Goal: Communication & Community: Answer question/provide support

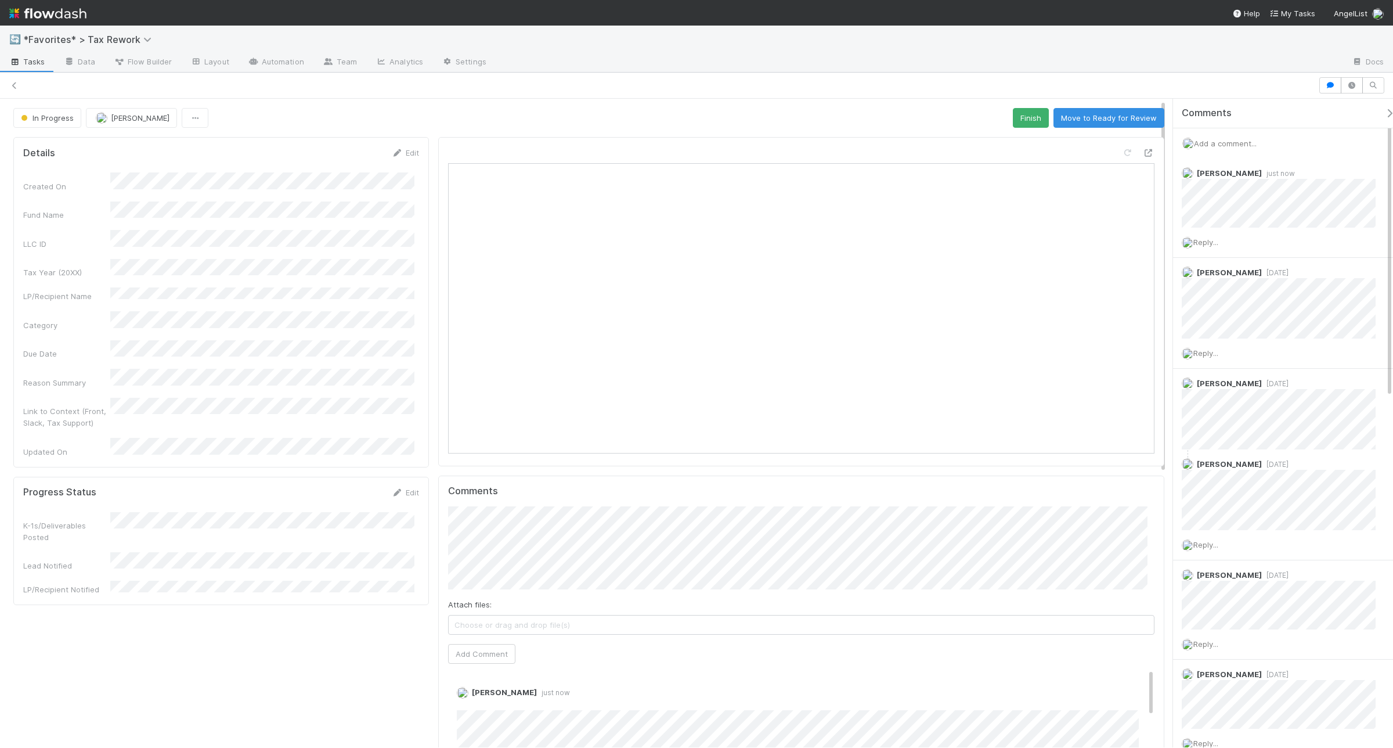
scroll to position [1, 0]
click at [1379, 177] on icon at bounding box center [1385, 174] width 12 height 8
click at [1237, 139] on span "Add a comment..." at bounding box center [1225, 143] width 63 height 9
click at [1243, 320] on button "Add Comment" at bounding box center [1225, 322] width 67 height 20
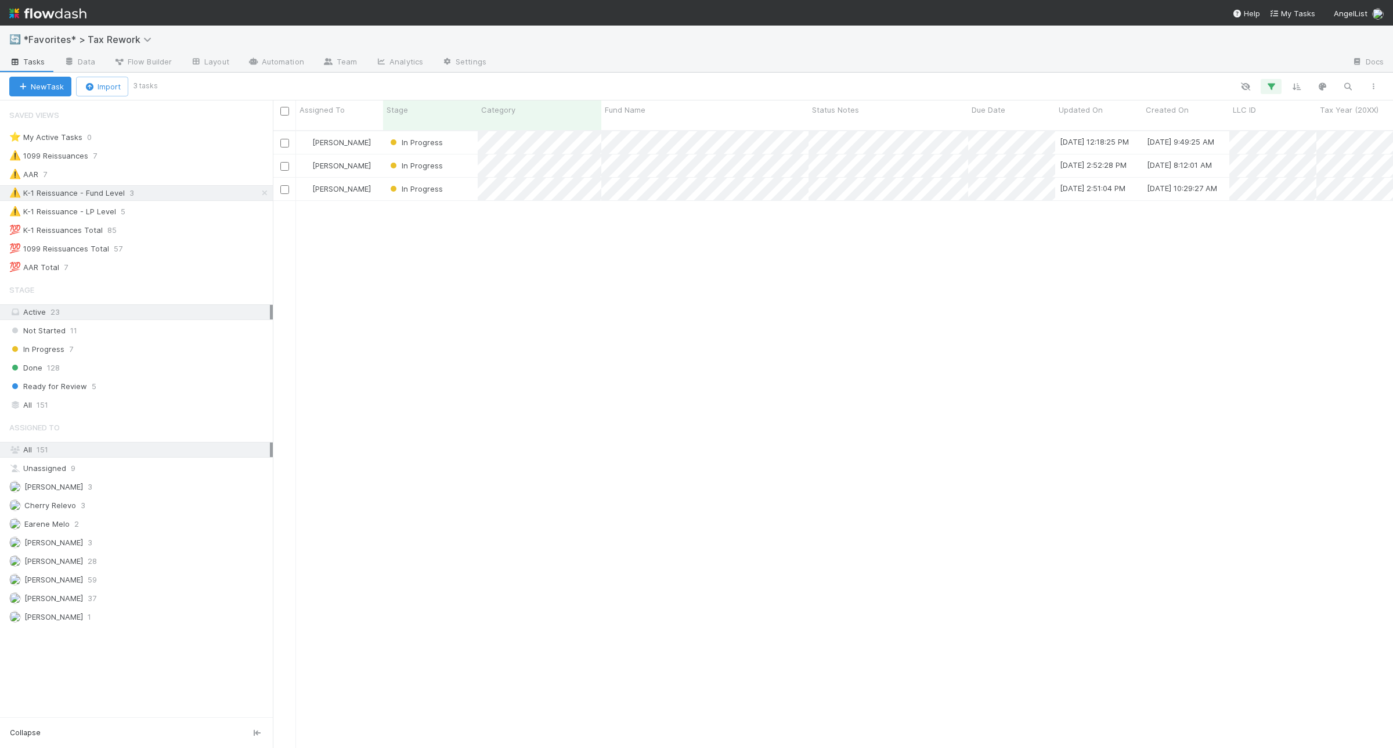
scroll to position [615, 1110]
click at [214, 210] on div "⚠️ K-1 Reissuance - LP Level 5" at bounding box center [141, 211] width 264 height 15
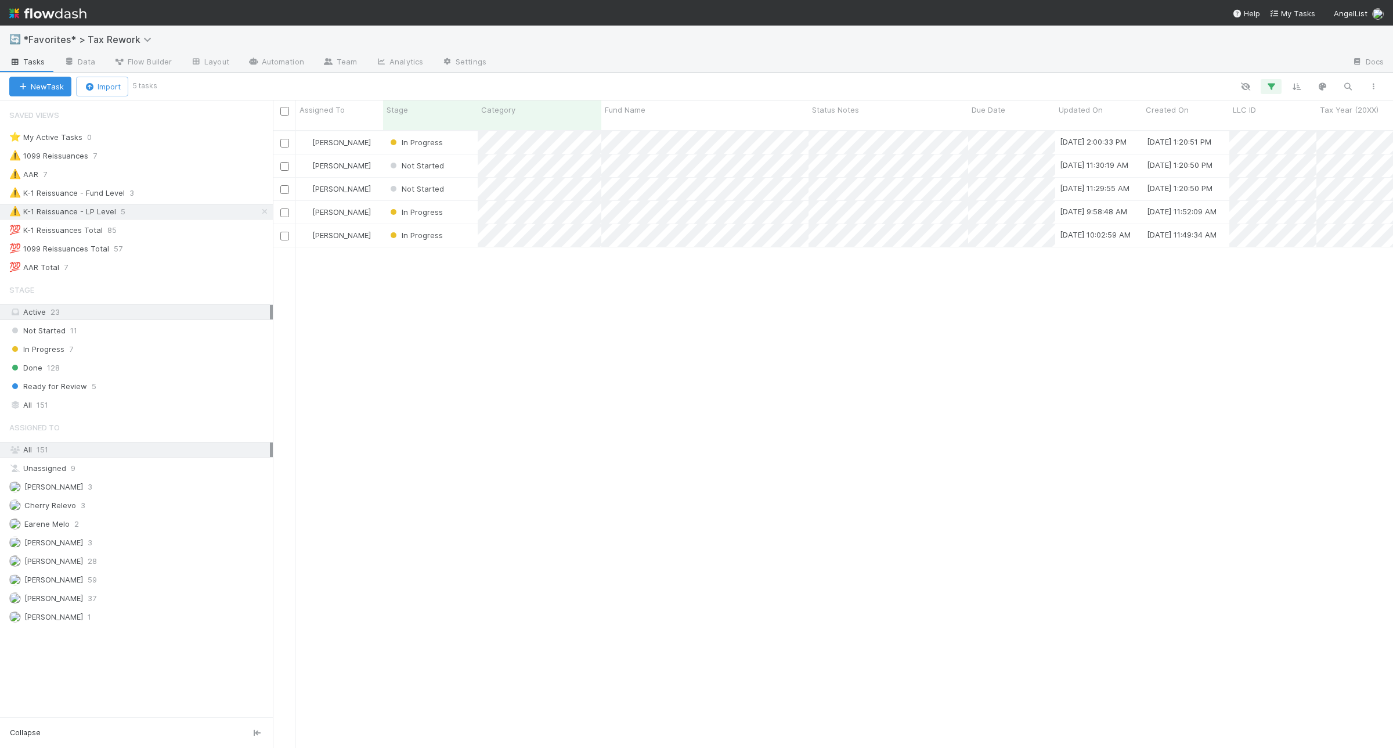
scroll to position [615, 1110]
click at [207, 250] on div "💯 1099 Reissuances Total 57" at bounding box center [141, 249] width 264 height 15
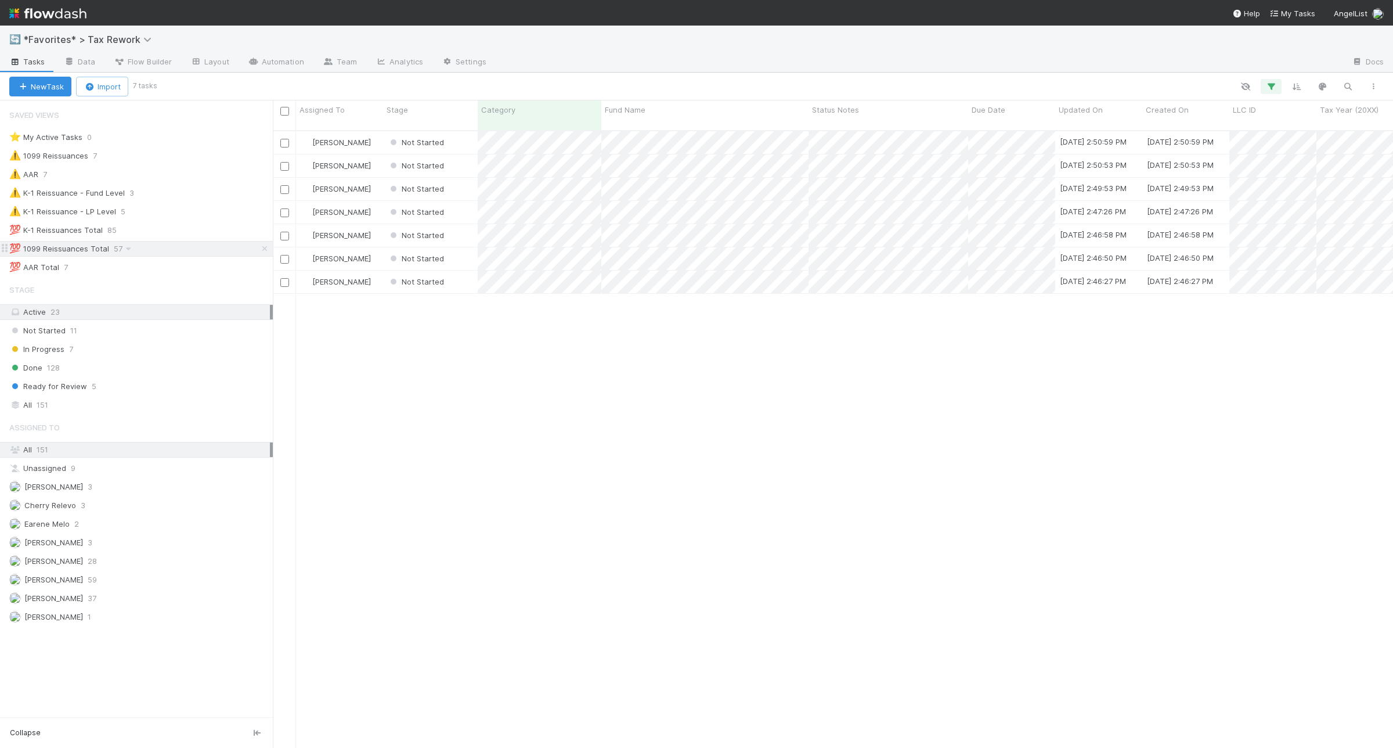
scroll to position [615, 1110]
click at [190, 155] on div "⚠️ 1099 Reissuances 7" at bounding box center [141, 156] width 264 height 15
click at [225, 211] on div "⚠️ K-1 Reissuance - LP Level 5" at bounding box center [141, 211] width 264 height 15
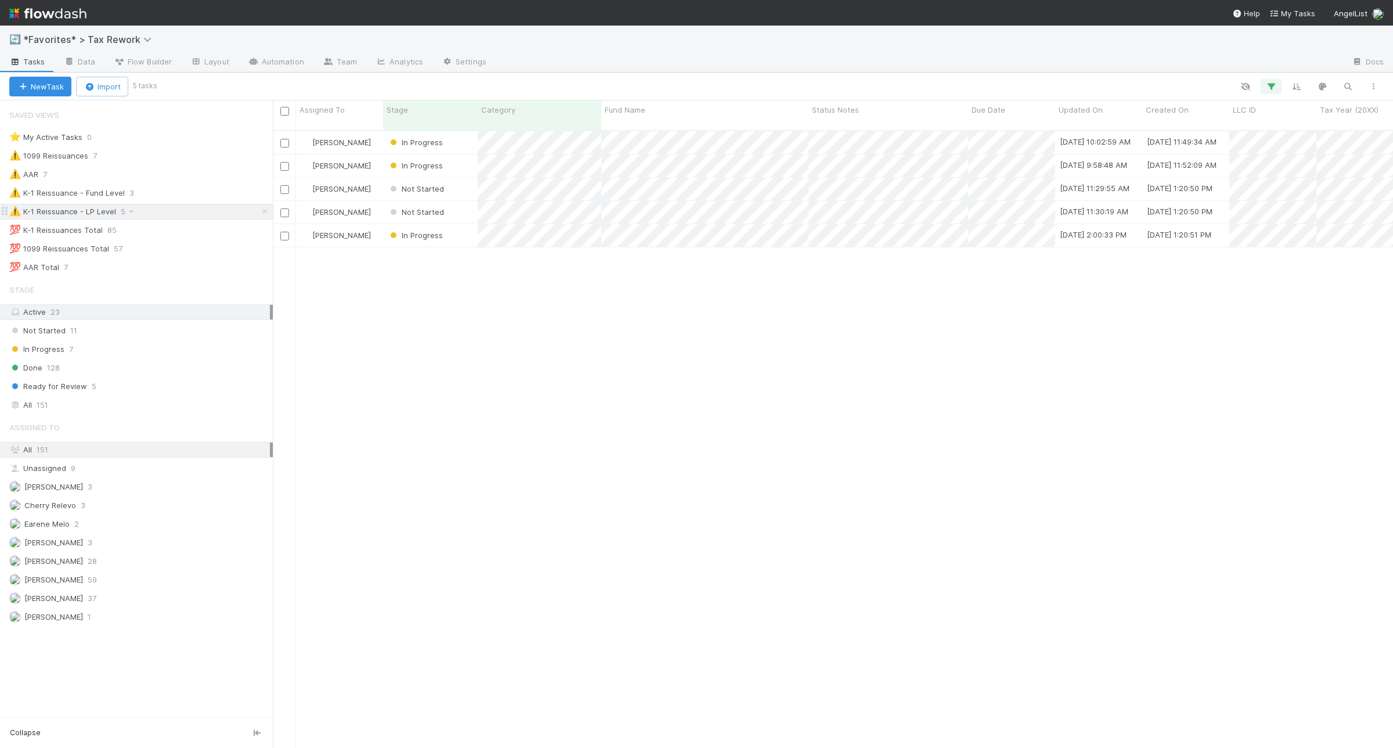
scroll to position [615, 1110]
click at [189, 190] on div "⚠️ K-1 Reissuance - Fund Level 3" at bounding box center [141, 193] width 264 height 15
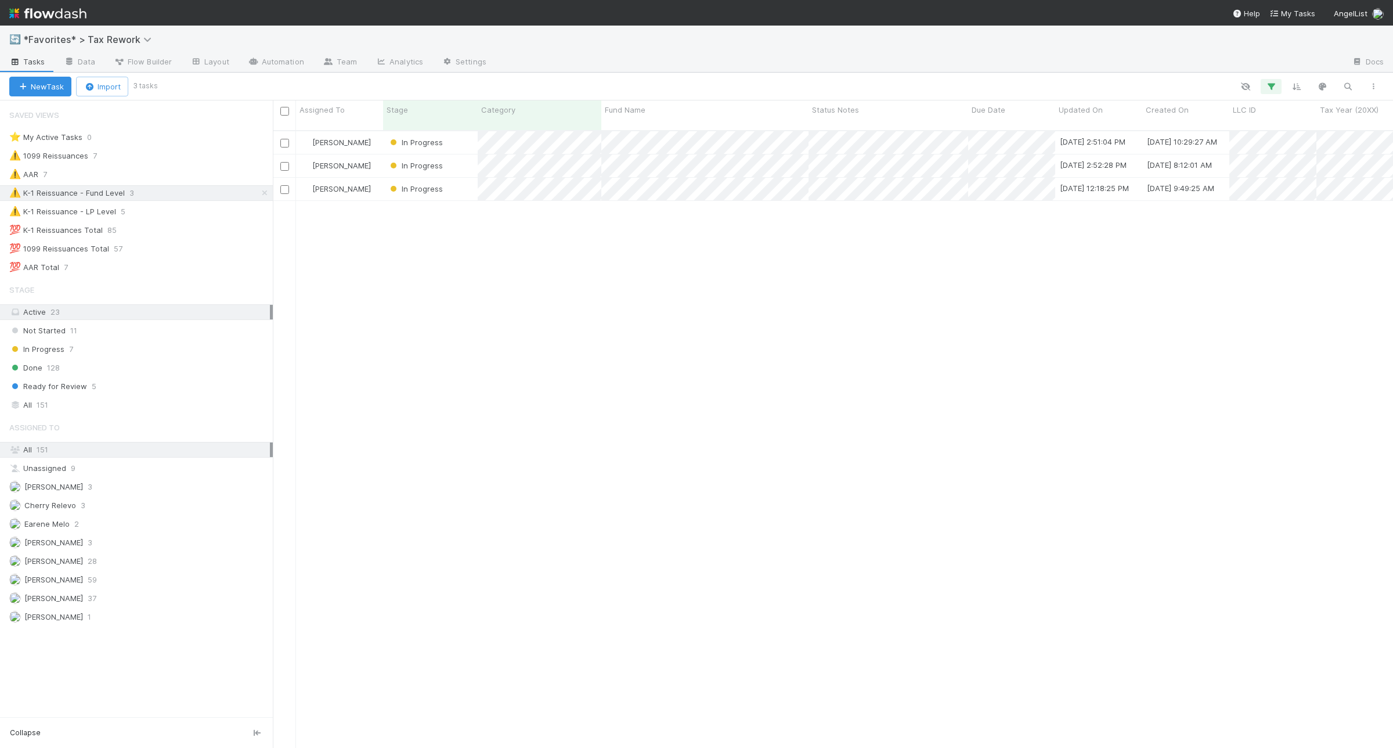
scroll to position [615, 1110]
click at [119, 153] on div "⚠️ 1099 Reissuances 7" at bounding box center [141, 156] width 264 height 15
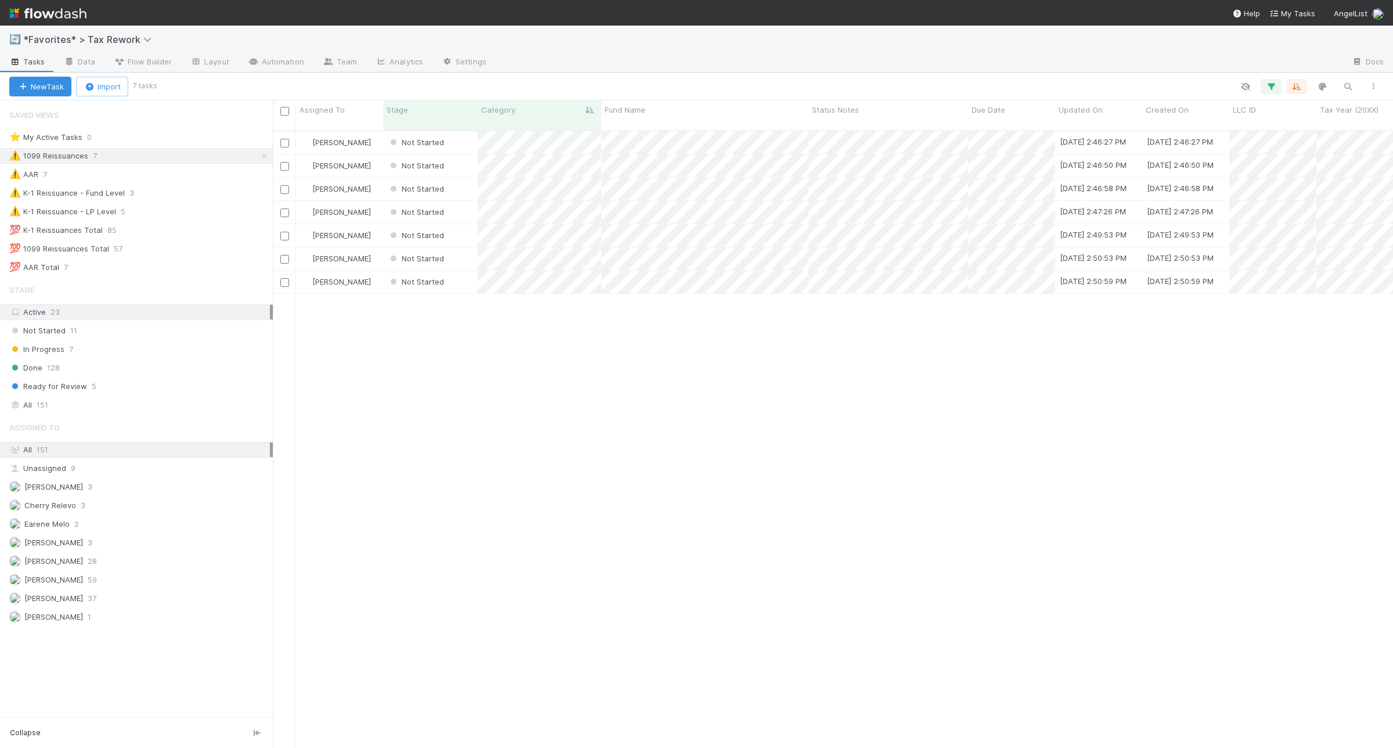
scroll to position [615, 1110]
click at [822, 152] on div at bounding box center [696, 374] width 1393 height 748
click at [820, 177] on div at bounding box center [696, 374] width 1393 height 748
click at [977, 423] on div at bounding box center [696, 374] width 1393 height 748
click at [190, 213] on div "⚠️ K-1 Reissuance - LP Level 5" at bounding box center [141, 211] width 264 height 15
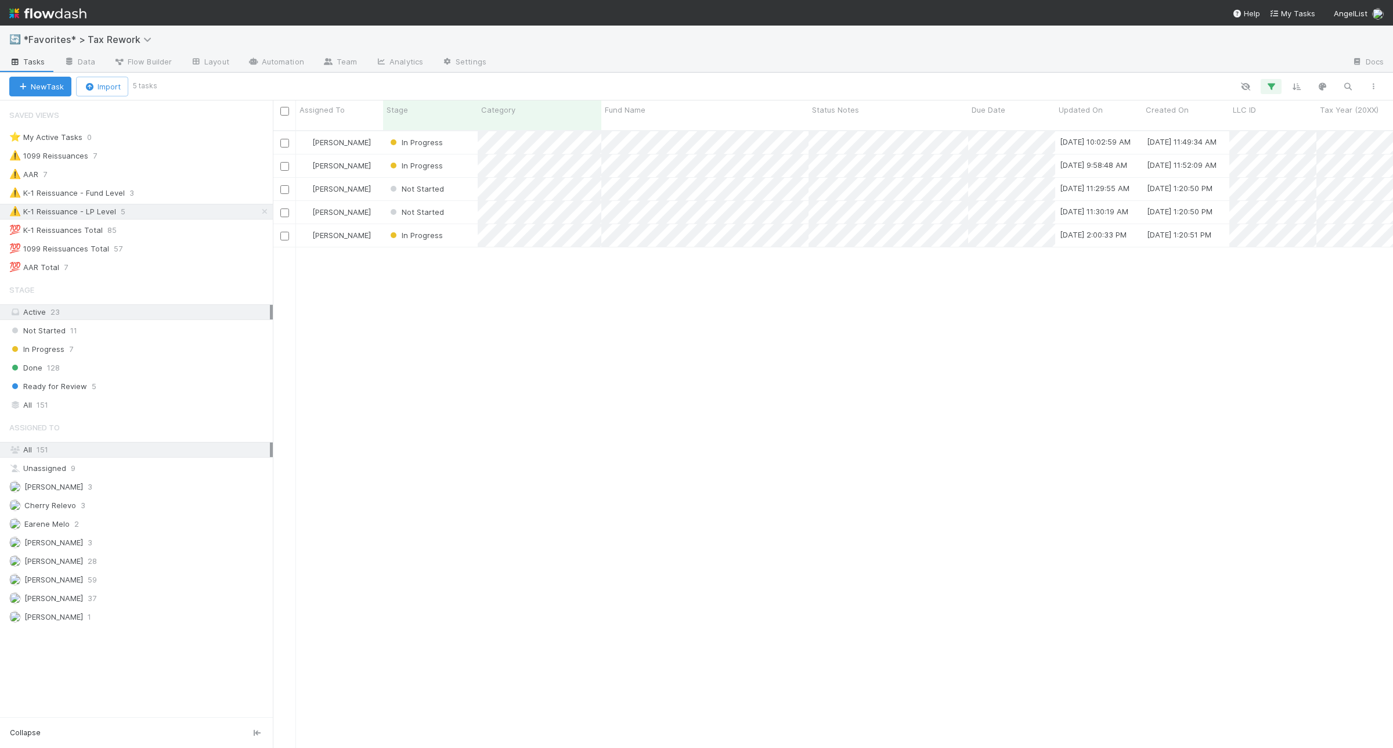
scroll to position [615, 1110]
click at [190, 196] on div "⚠️ K-1 Reissuance - Fund Level 3" at bounding box center [141, 193] width 264 height 15
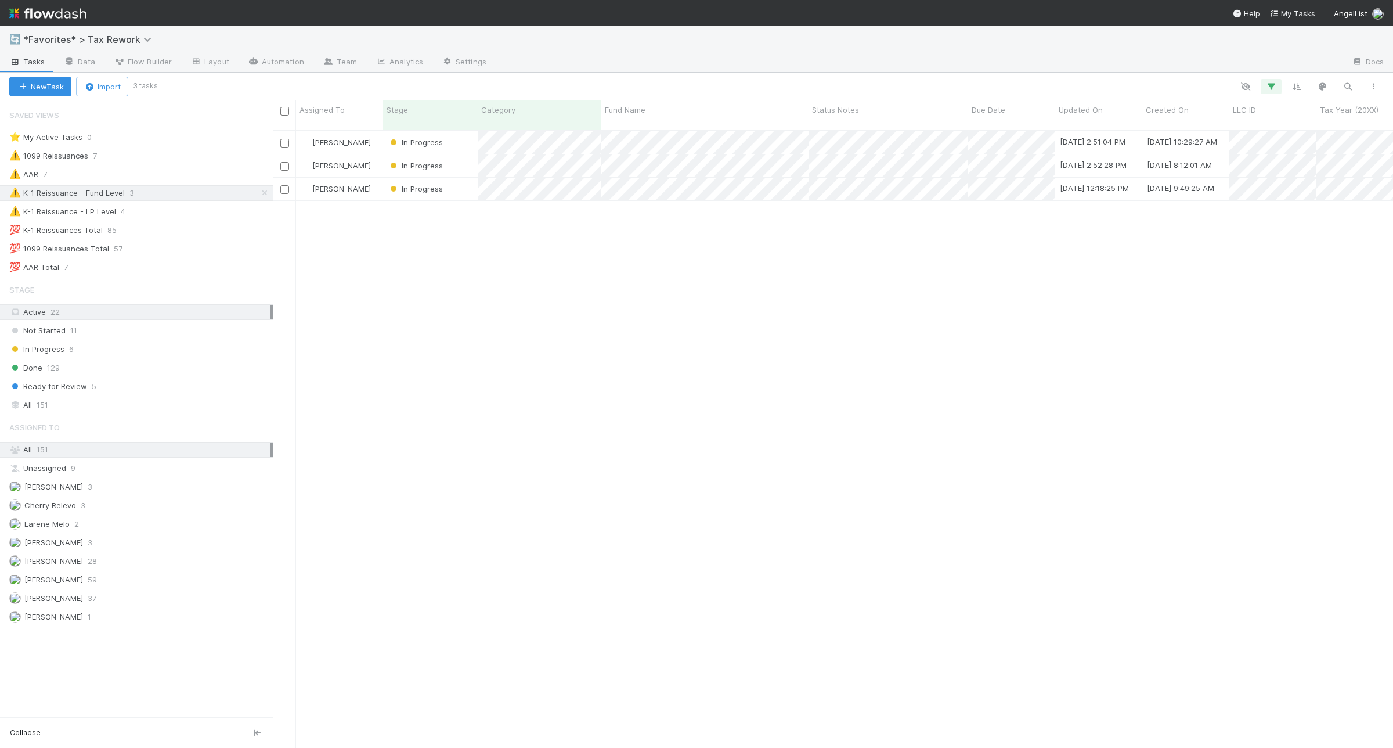
scroll to position [615, 1110]
click at [163, 214] on div "⚠️ K-1 Reissuance - LP Level 4" at bounding box center [141, 211] width 264 height 15
click at [178, 189] on div "⚠️ K-1 Reissuance - Fund Level 3" at bounding box center [141, 193] width 264 height 15
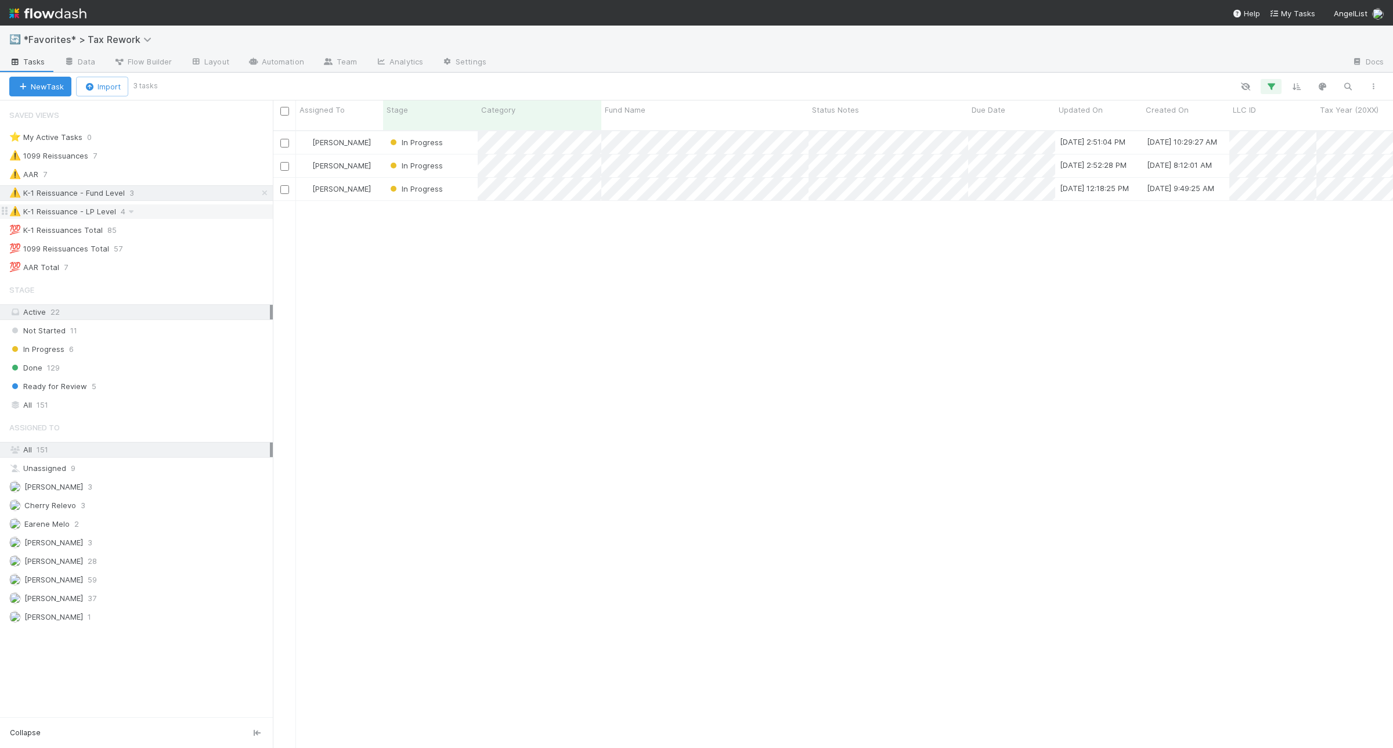
click at [178, 210] on div "⚠️ K-1 Reissuance - LP Level 4" at bounding box center [141, 211] width 264 height 15
drag, startPoint x: 81, startPoint y: 267, endPoint x: 87, endPoint y: 248, distance: 19.5
click at [81, 260] on div "Saved Views ⭐ My Active Tasks 0 ⚠️ 1099 Reissuances 7 ⚠️ AAR 7 ⚠️ K-1 Reissuanc…" at bounding box center [136, 408] width 273 height 617
click at [187, 195] on div "⚠️ K-1 Reissuance - Fund Level 3" at bounding box center [141, 193] width 264 height 15
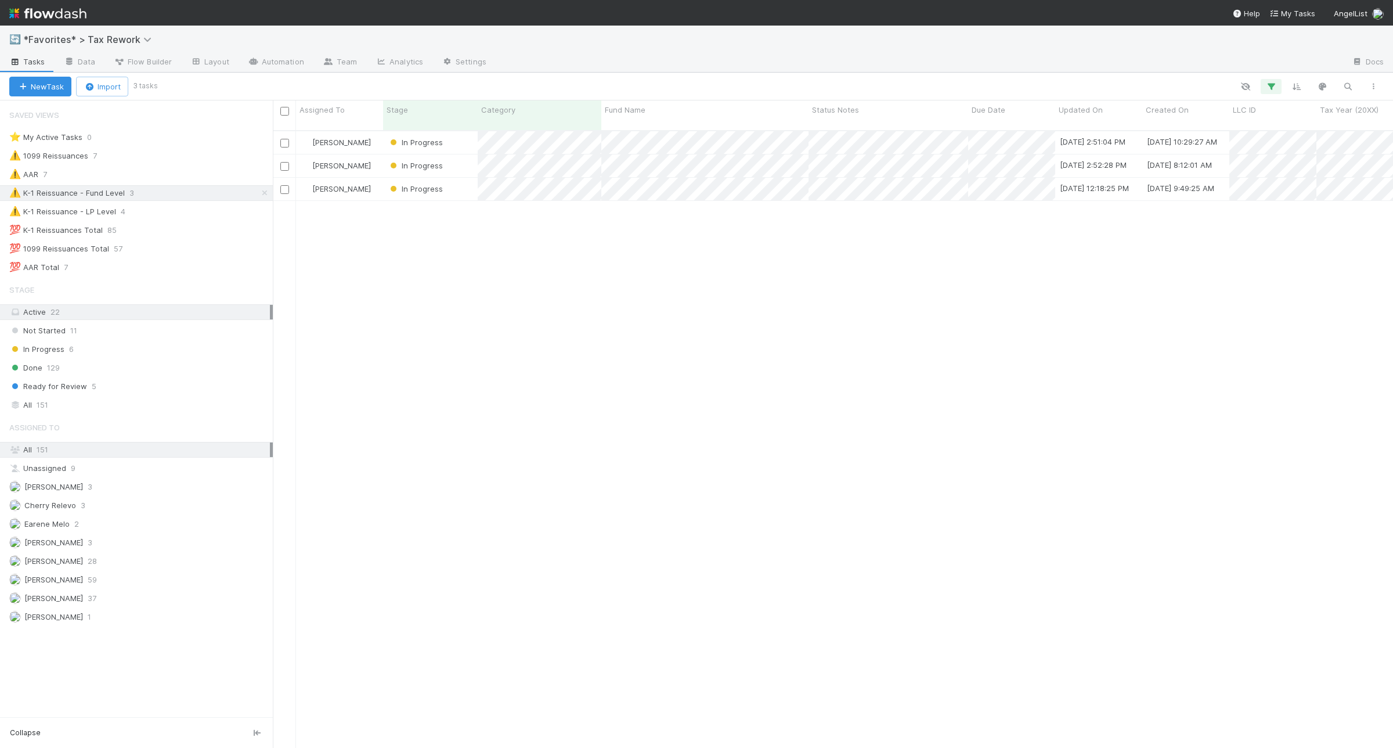
scroll to position [615, 1110]
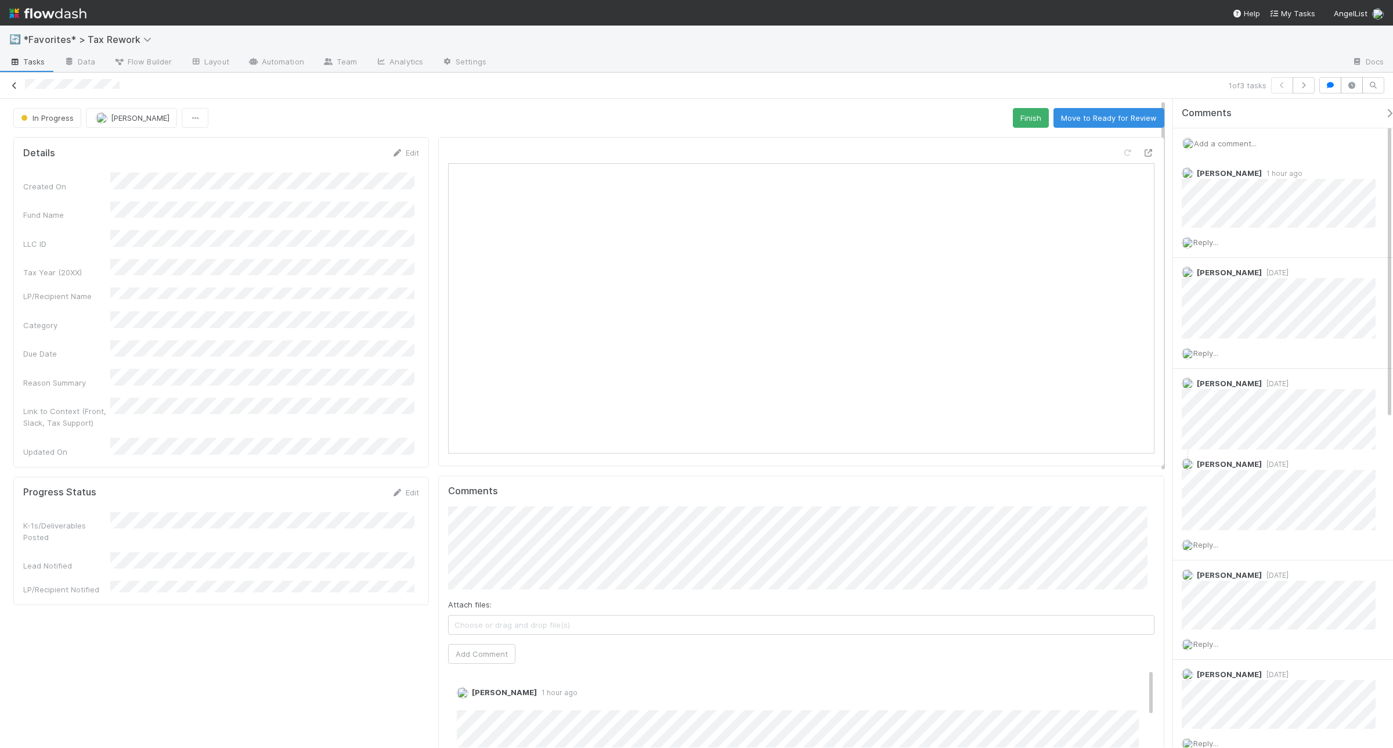
click at [12, 88] on icon at bounding box center [15, 86] width 12 height 8
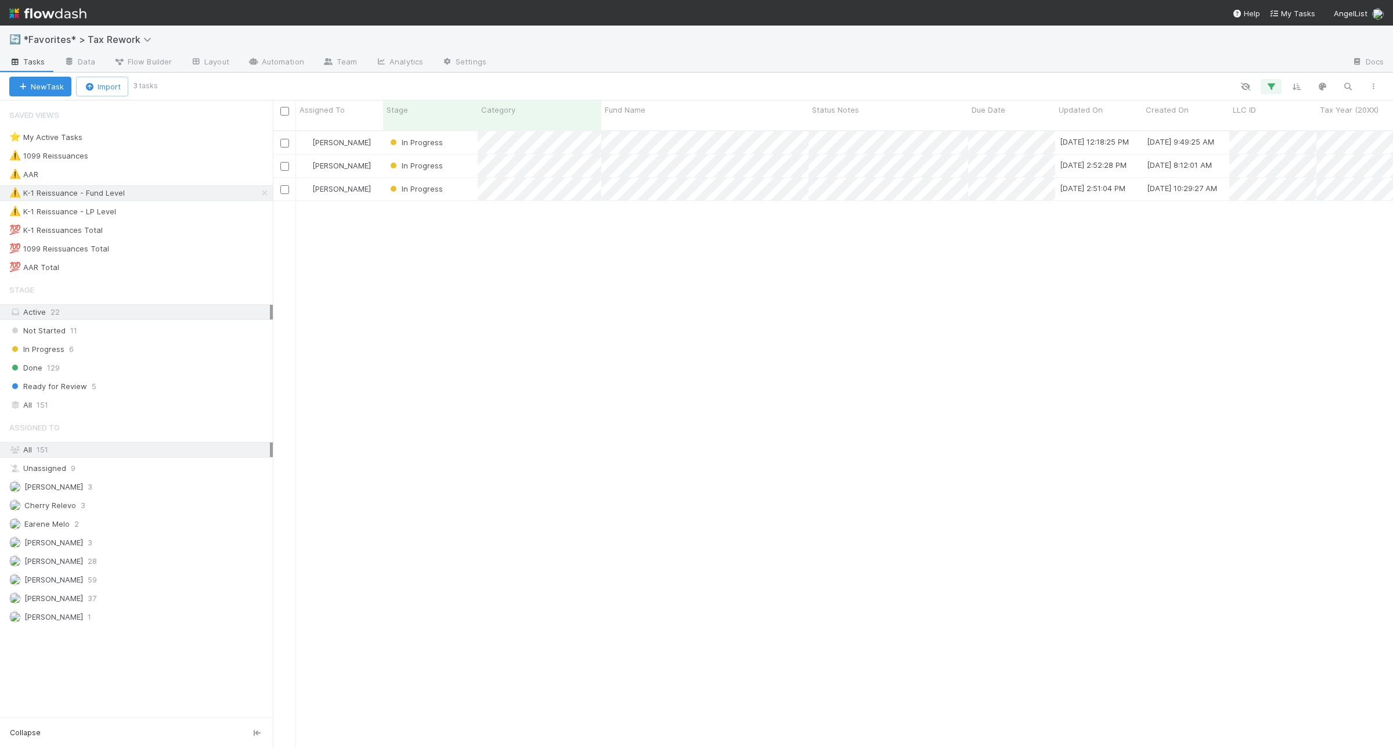
scroll to position [615, 1110]
click at [192, 210] on div "⚠️ K-1 Reissuance - LP Level 4" at bounding box center [141, 211] width 264 height 15
click at [182, 195] on div "⚠️ K-1 Reissuance - Fund Level 3" at bounding box center [141, 193] width 264 height 15
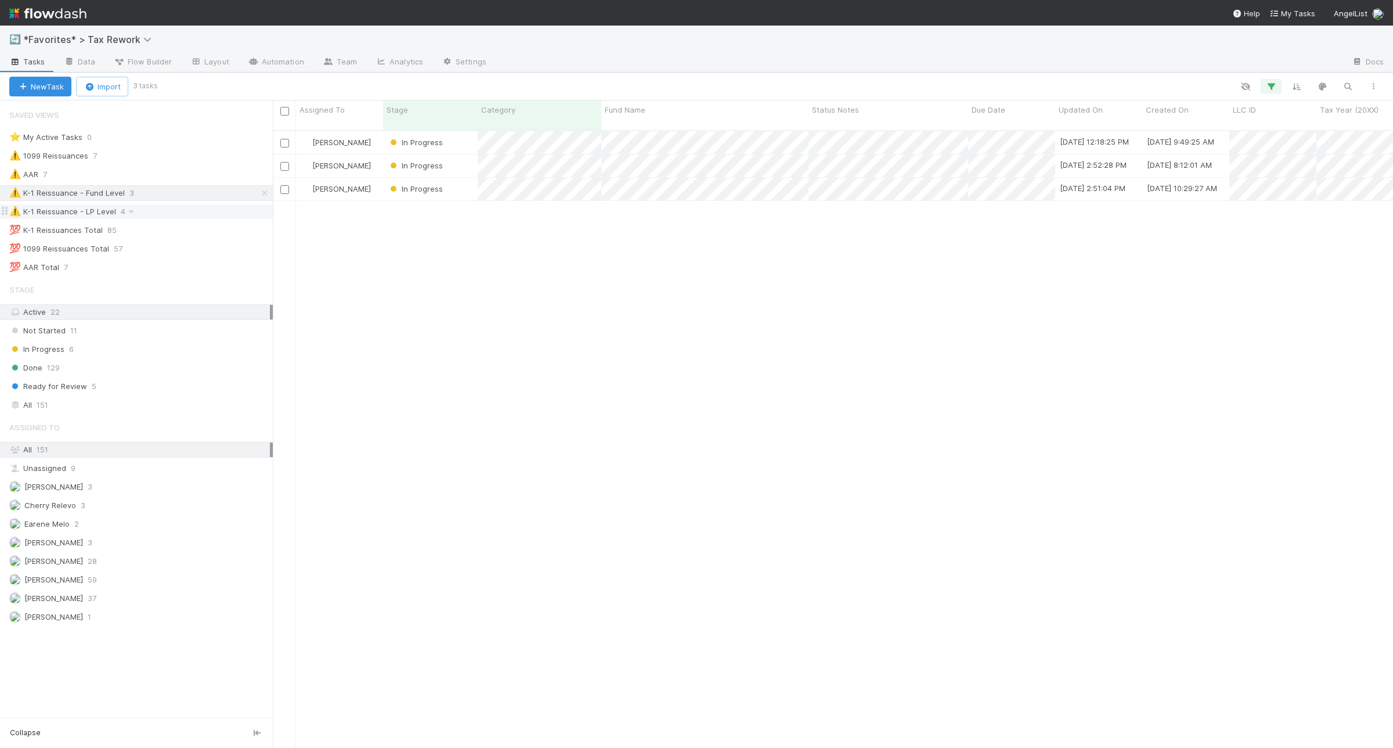
click at [182, 213] on div "⚠️ K-1 Reissuance - LP Level 4" at bounding box center [141, 211] width 264 height 15
click at [185, 199] on div "⚠️ K-1 Reissuance - Fund Level 3" at bounding box center [141, 193] width 264 height 15
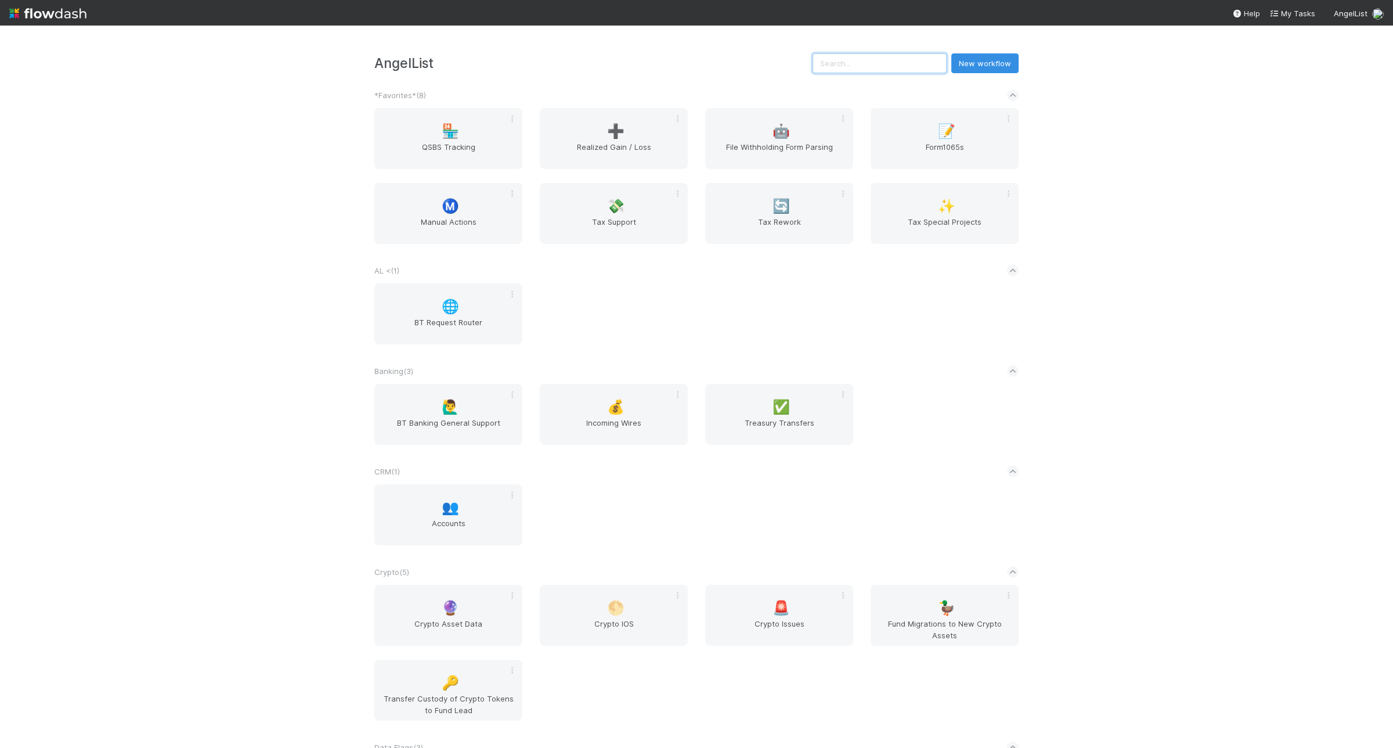
click at [851, 69] on input "text" at bounding box center [880, 63] width 134 height 20
click at [448, 243] on div "Ⓜ️ Manual Actions" at bounding box center [448, 213] width 148 height 61
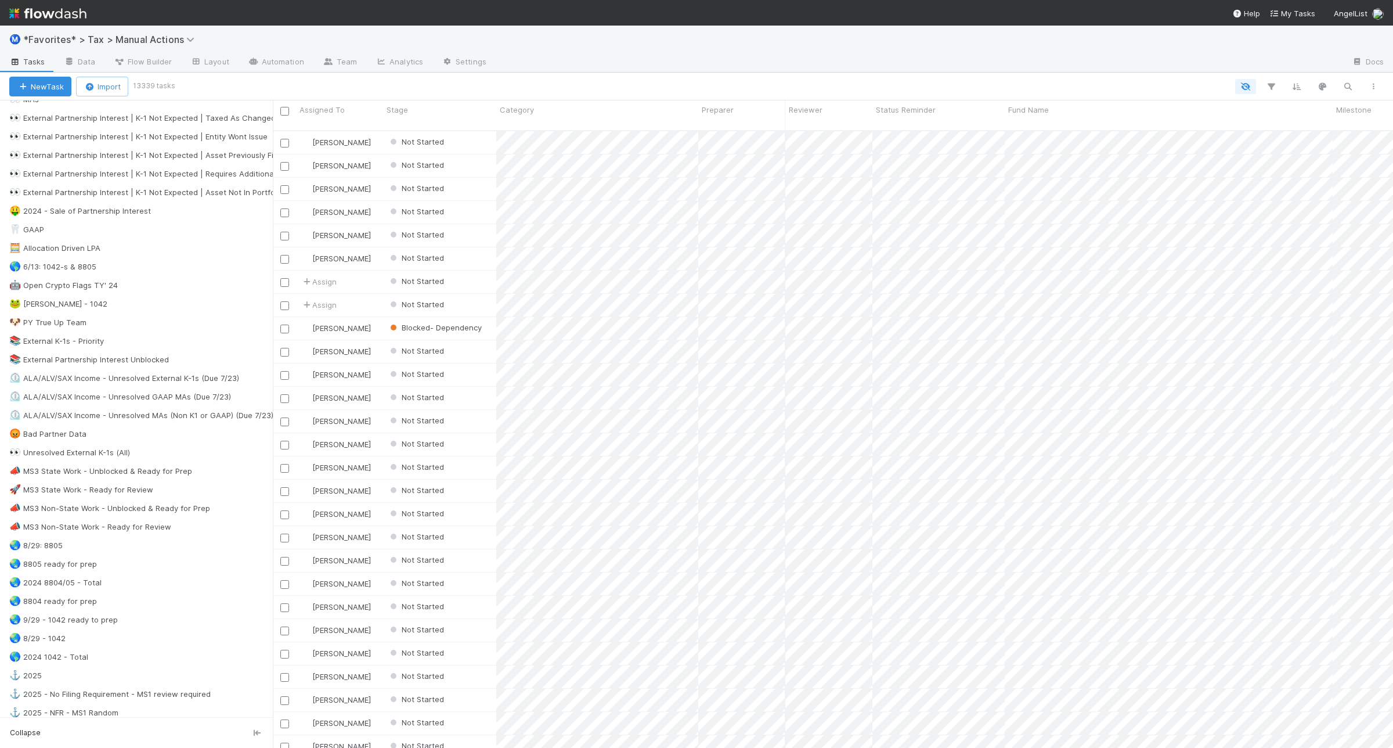
scroll to position [508, 0]
click at [197, 547] on div "🌏 8/29: 8805 11" at bounding box center [141, 539] width 264 height 15
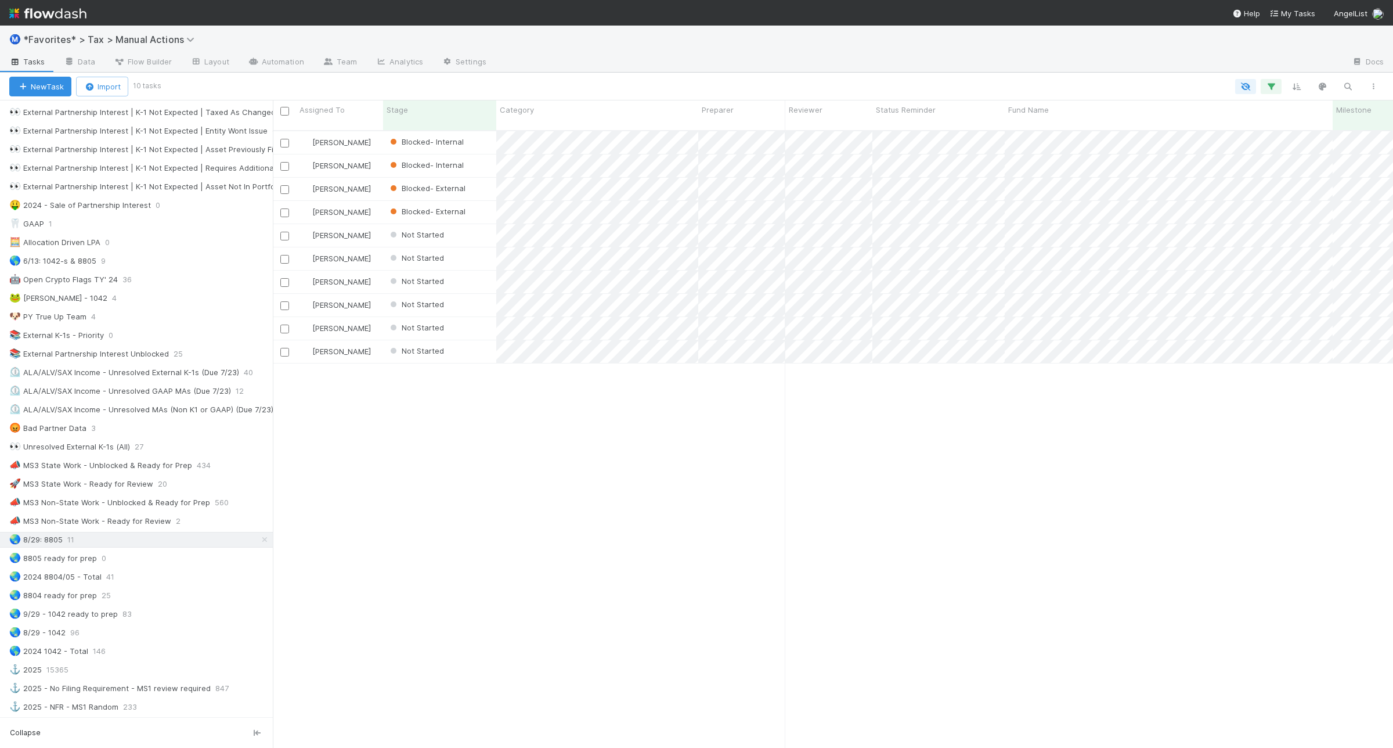
scroll to position [615, 1110]
click at [195, 584] on div "🌏 2024 8804/05 - Total 41" at bounding box center [141, 577] width 264 height 15
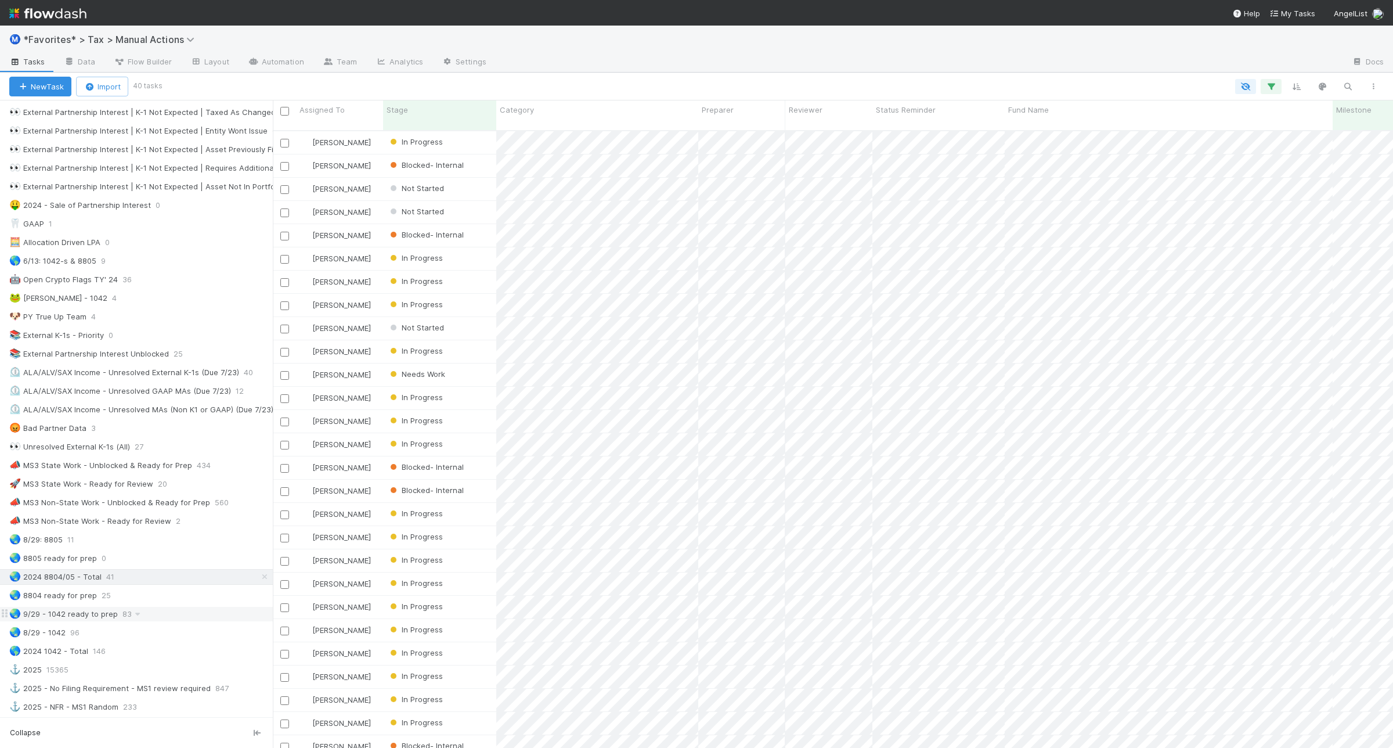
click at [204, 621] on div "🌏 9/29 - 1042 ready to prep 83" at bounding box center [141, 614] width 264 height 15
click at [146, 658] on div "🌎 2024 1042 - Total 146" at bounding box center [141, 651] width 264 height 15
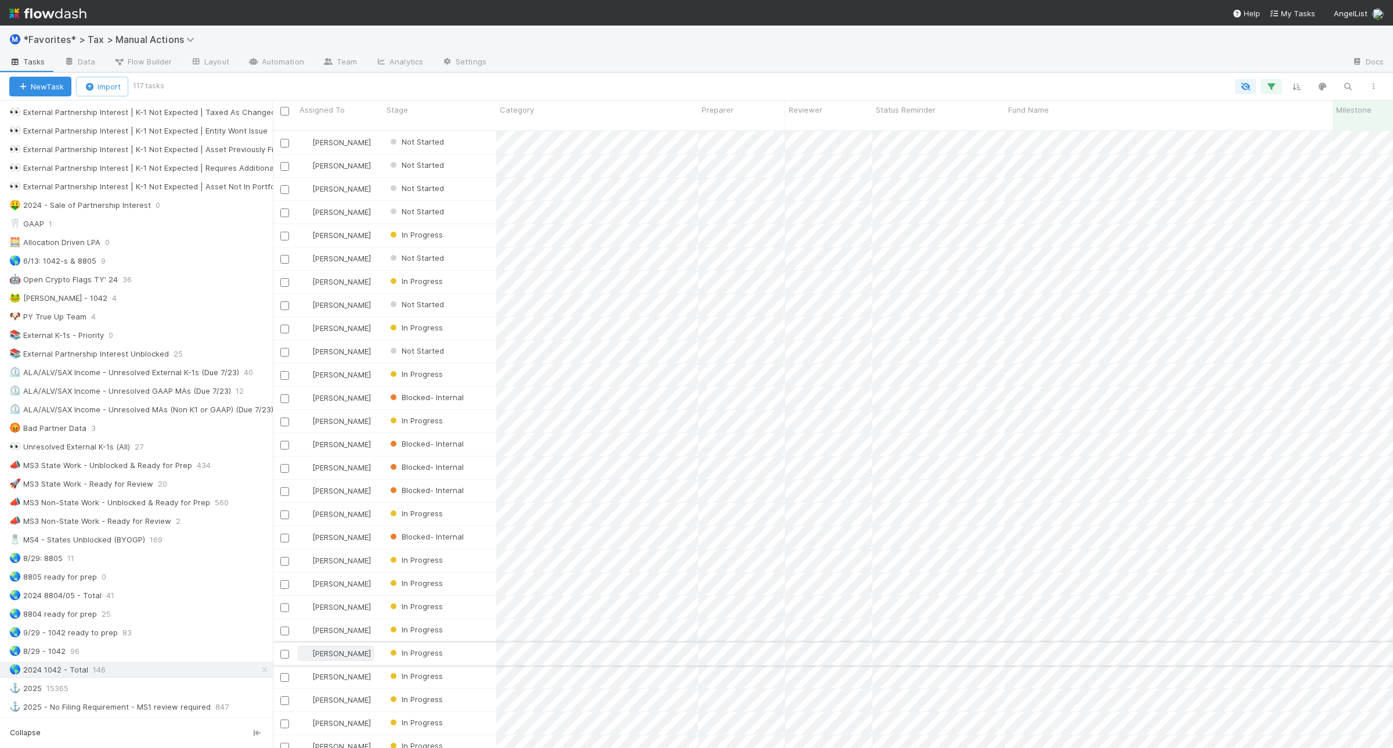
scroll to position [615, 1110]
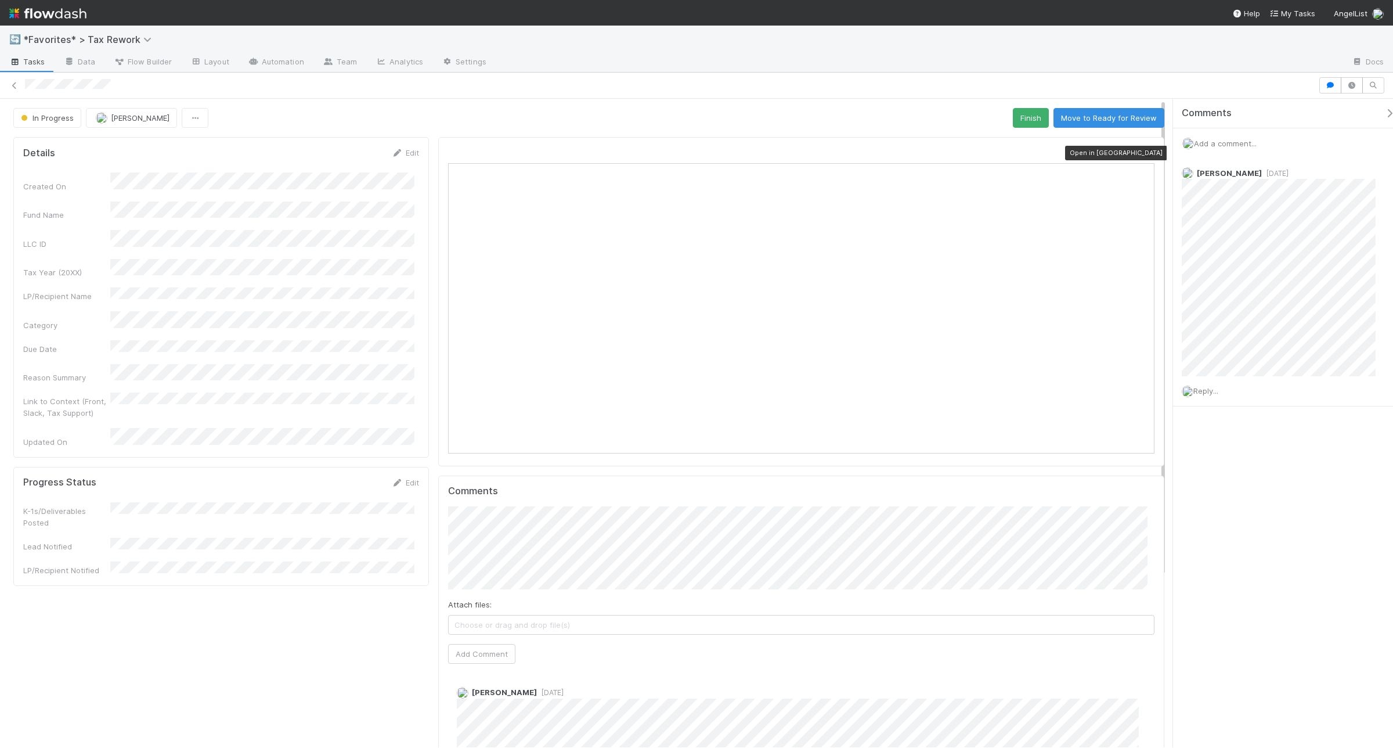
click at [1114, 151] on icon at bounding box center [1149, 153] width 12 height 8
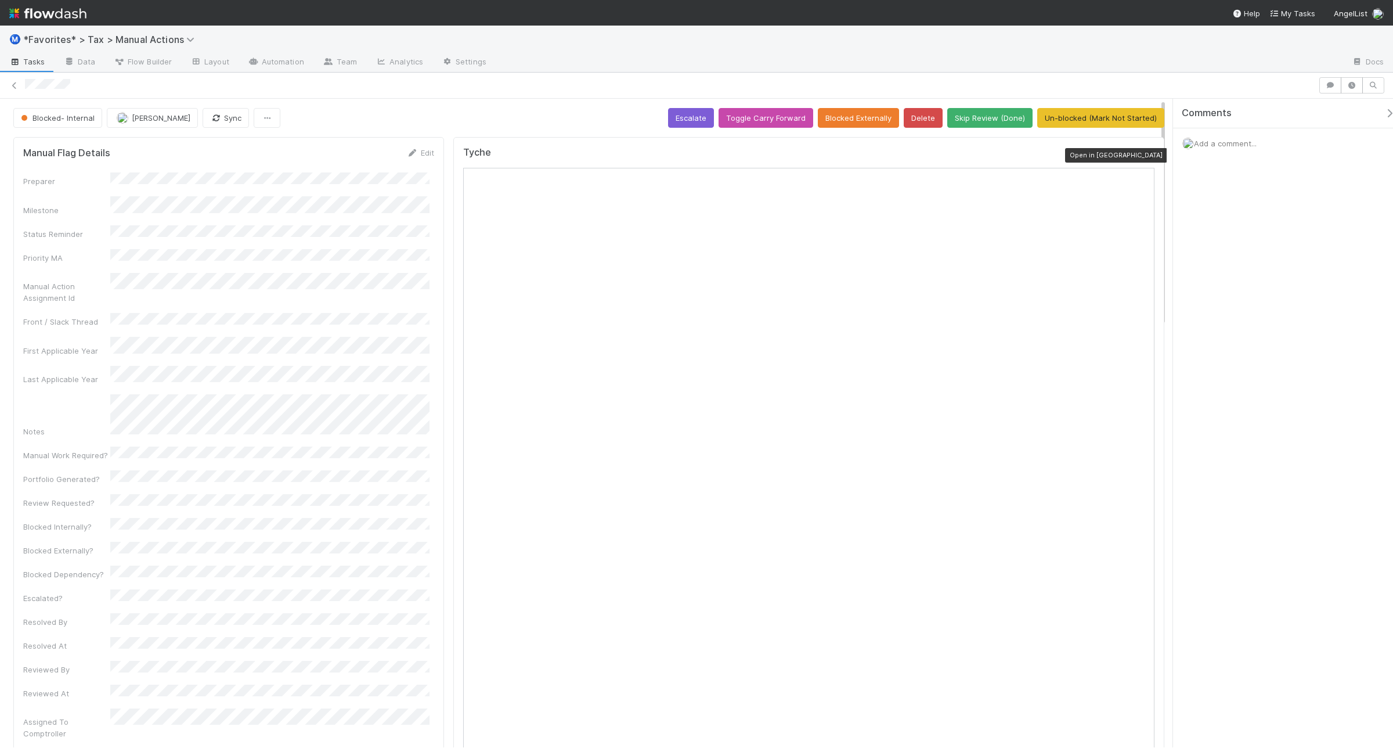
click at [1143, 157] on icon at bounding box center [1149, 156] width 12 height 8
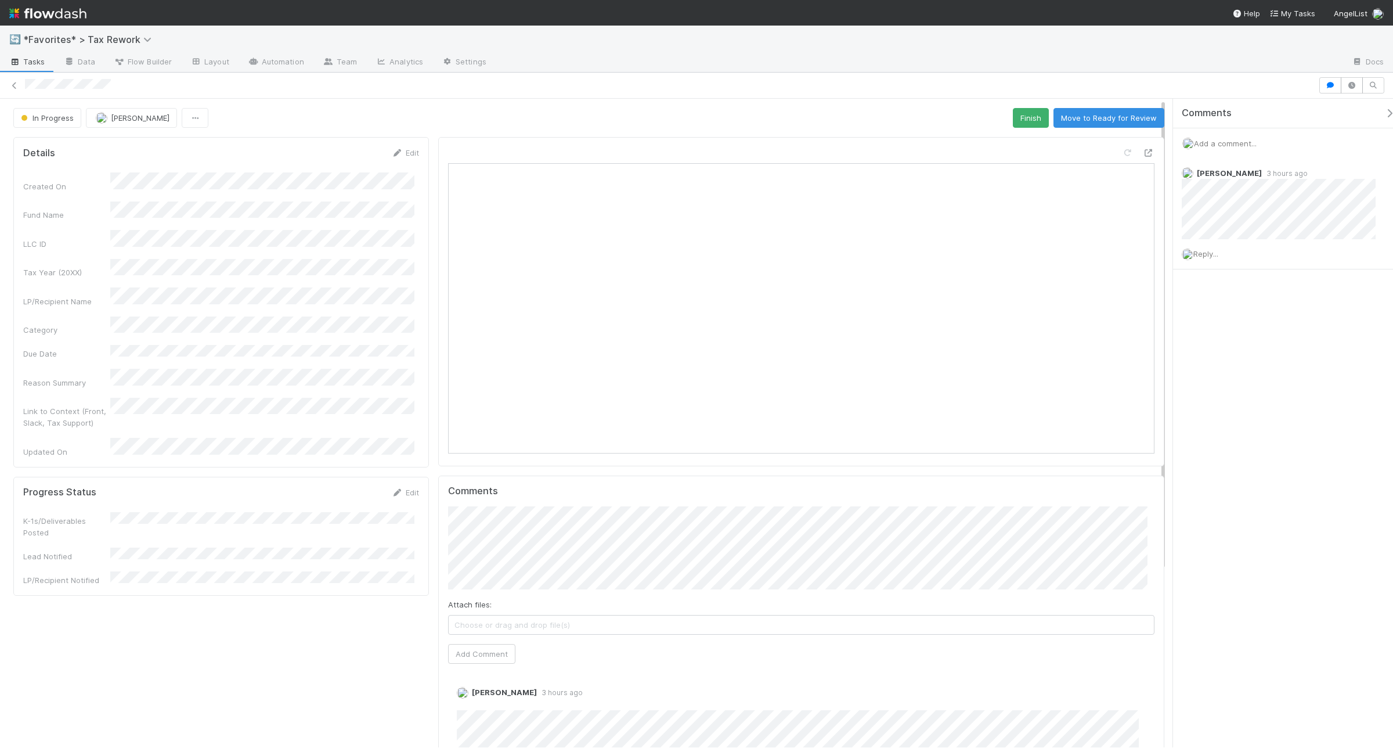
click at [1229, 146] on span "Add a comment..." at bounding box center [1225, 143] width 63 height 9
click at [1385, 366] on div "Add a comment... Attach files: Choose or drag and drop file(s) Add Comment" at bounding box center [1288, 291] width 231 height 327
click at [1393, 363] on html "🔄 *Favorites* > Tax Rework Tasks Data Flow Builder Layout Automation Team Analy…" at bounding box center [696, 374] width 1393 height 748
click at [1221, 435] on button "Add Comment" at bounding box center [1225, 438] width 67 height 20
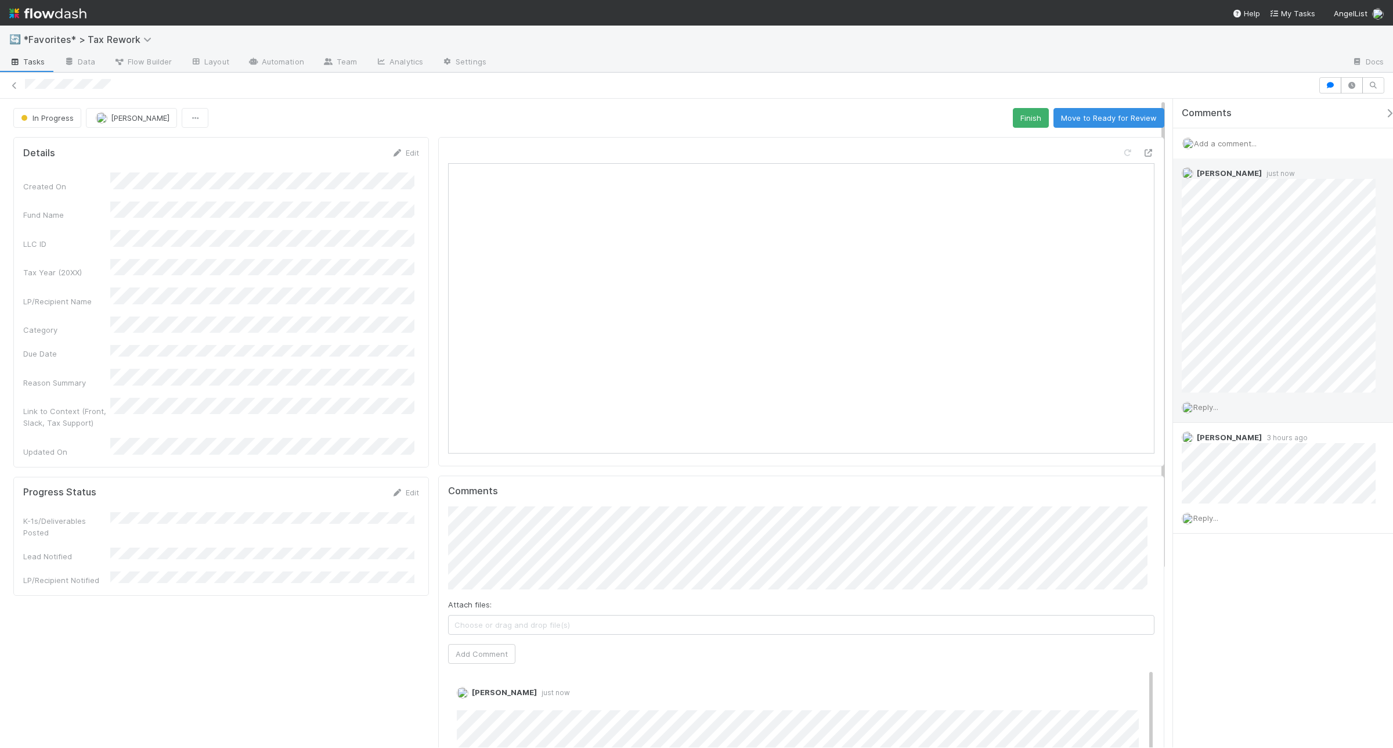
drag, startPoint x: 1197, startPoint y: 405, endPoint x: 1209, endPoint y: 406, distance: 12.8
click at [1198, 405] on span "Reply..." at bounding box center [1206, 406] width 25 height 9
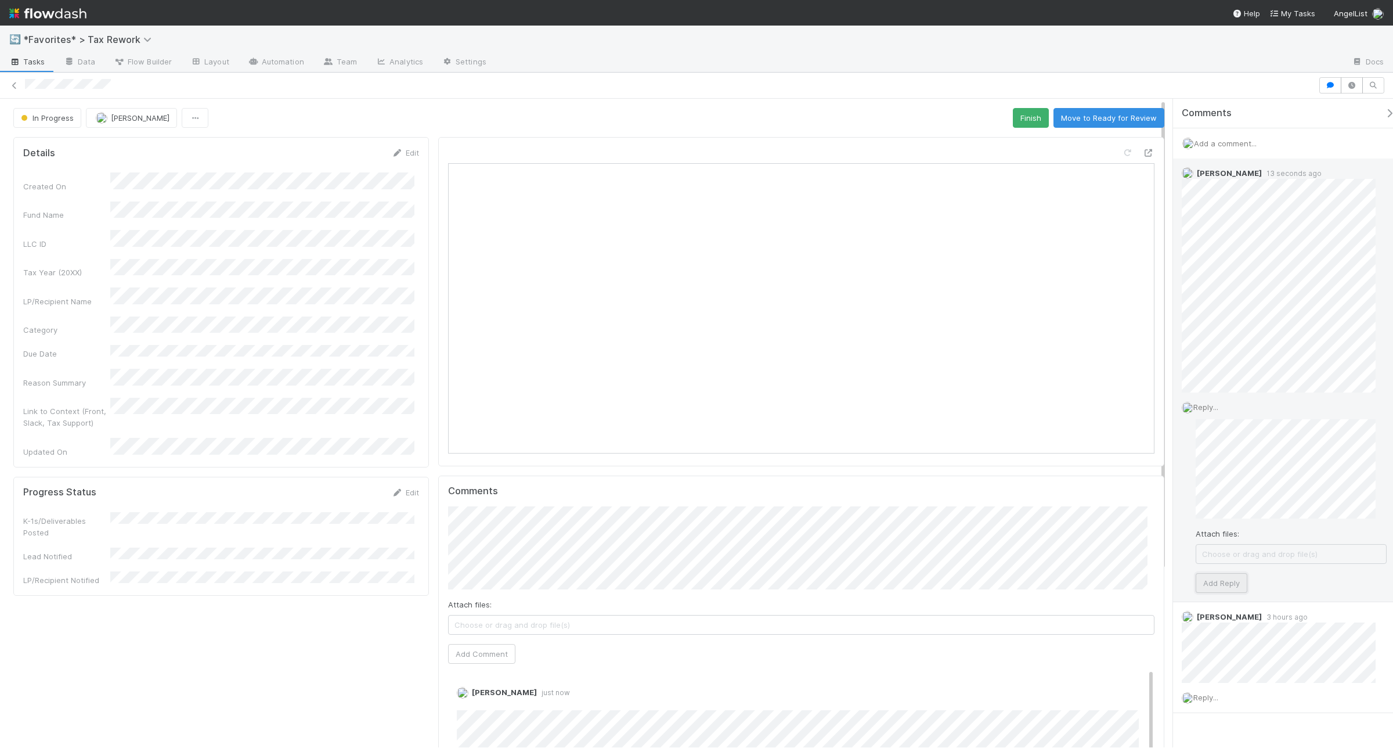
click at [1226, 578] on button "Add Reply" at bounding box center [1222, 583] width 52 height 20
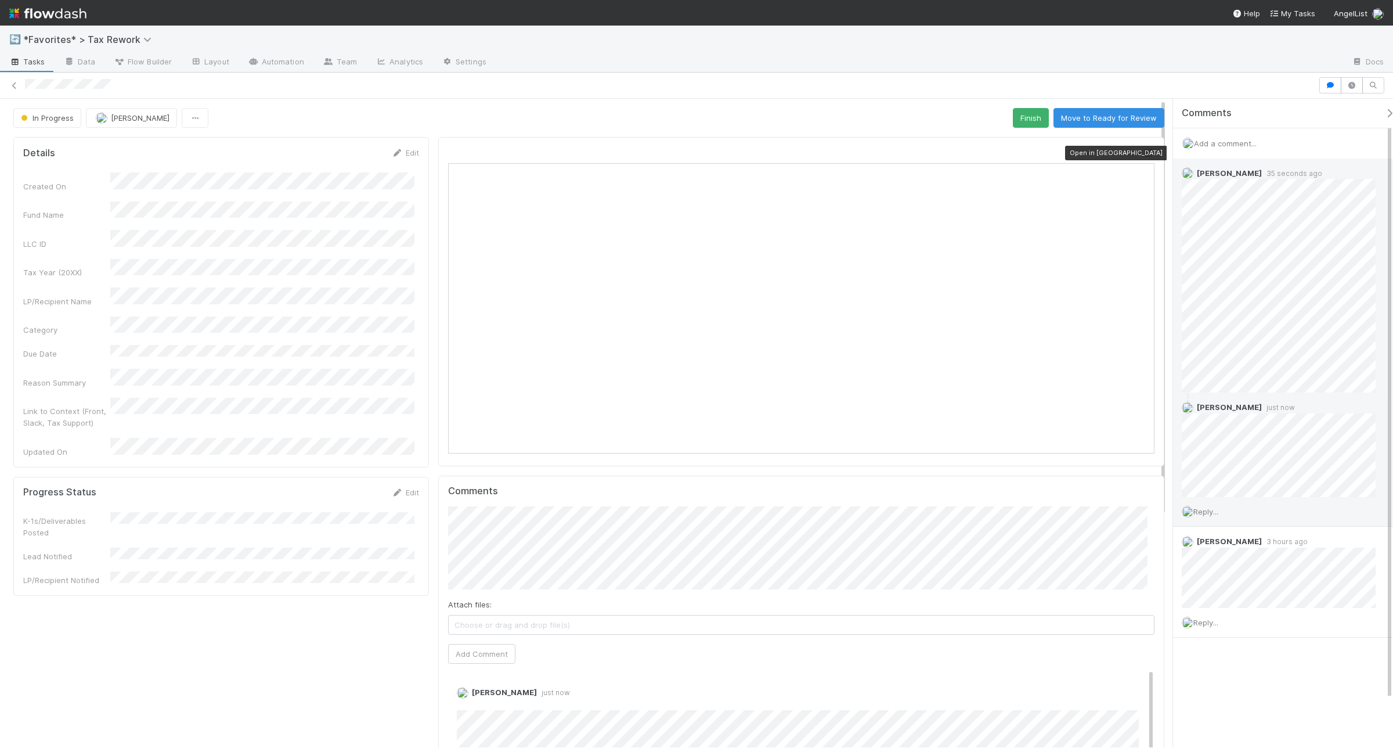
click at [1143, 150] on icon at bounding box center [1149, 153] width 12 height 8
click at [1249, 147] on span "Add a comment..." at bounding box center [1225, 143] width 63 height 9
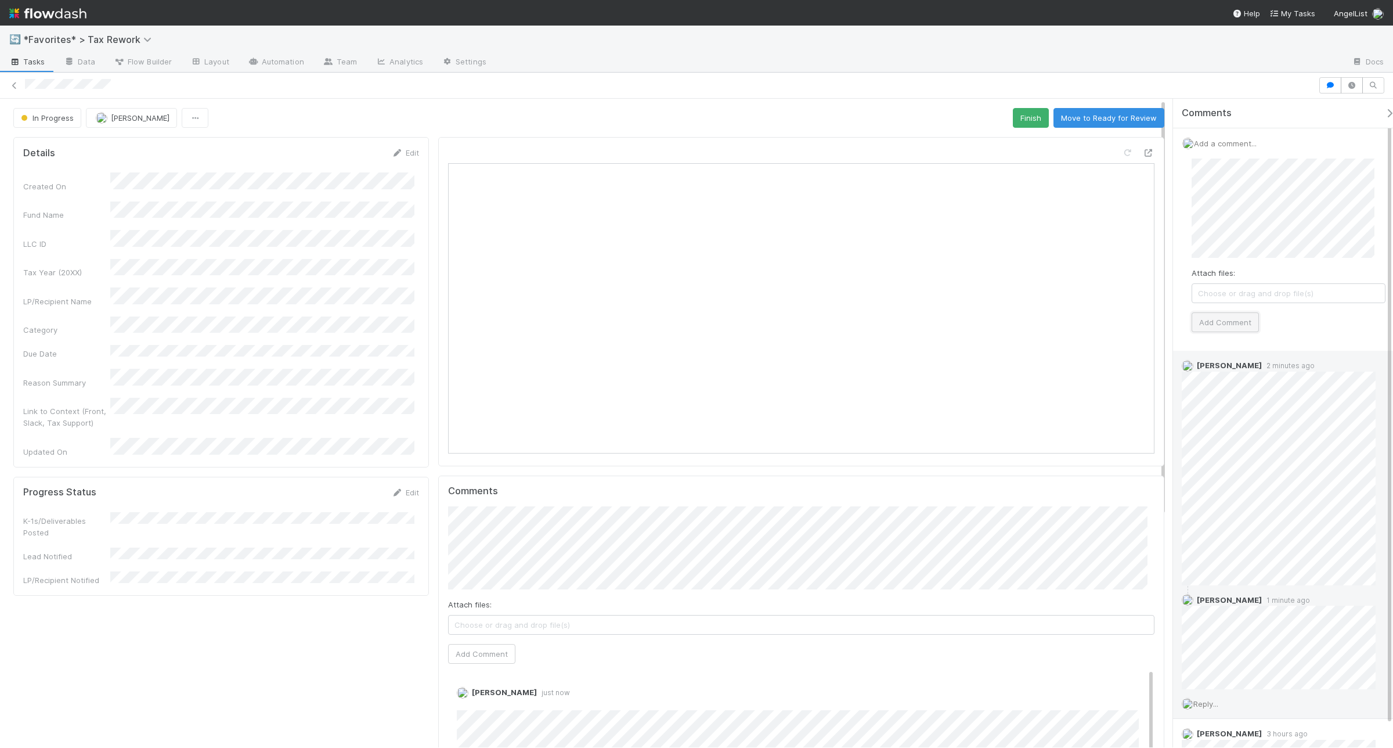
click at [1247, 326] on button "Add Comment" at bounding box center [1225, 322] width 67 height 20
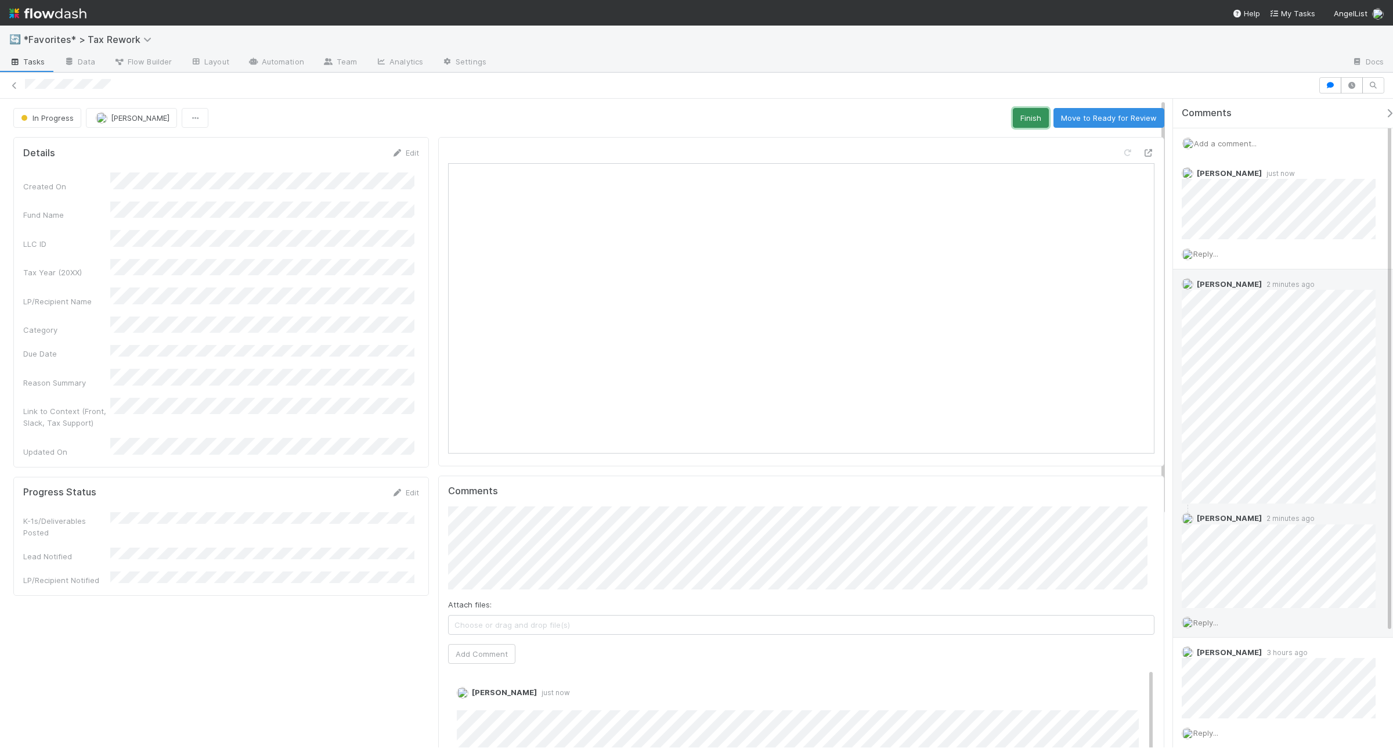
drag, startPoint x: 1028, startPoint y: 115, endPoint x: 948, endPoint y: 108, distance: 80.4
click at [1028, 115] on button "Finish" at bounding box center [1031, 118] width 36 height 20
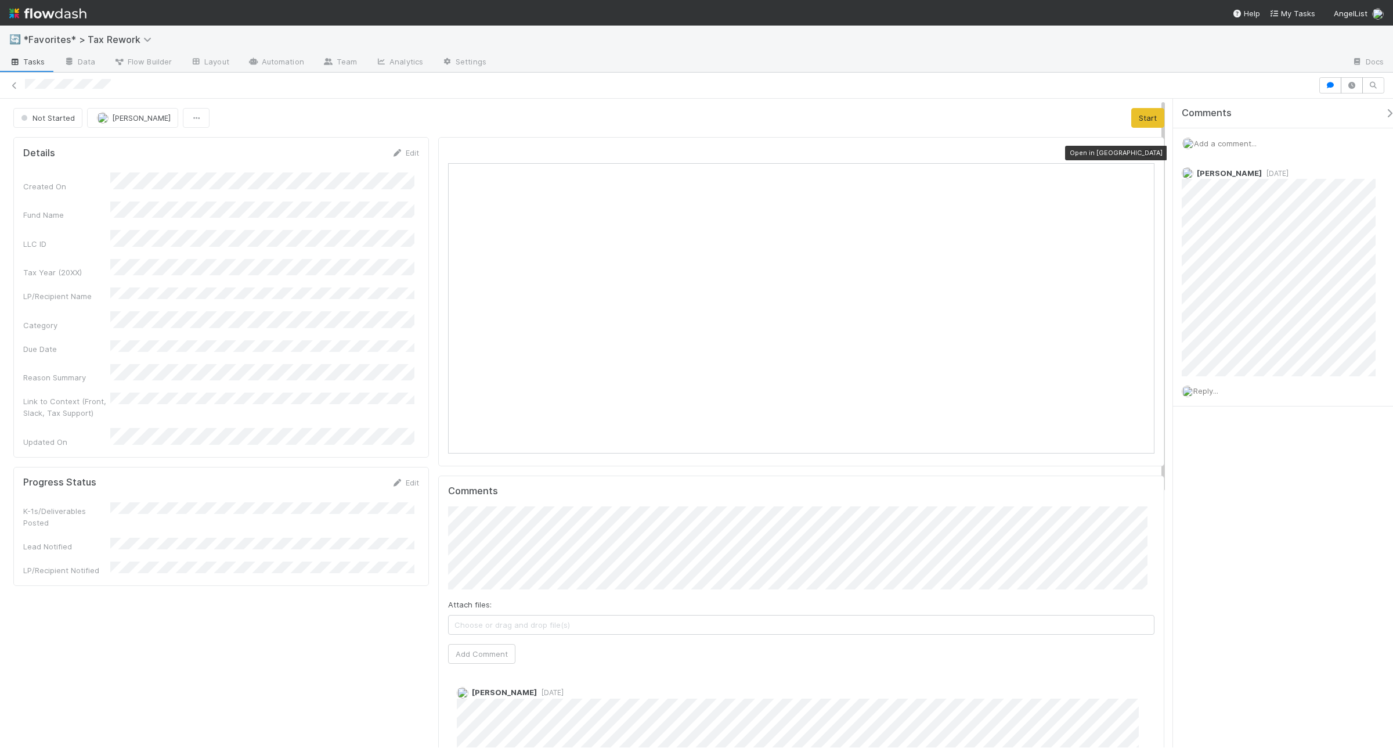
click at [1143, 158] on div at bounding box center [1149, 153] width 12 height 12
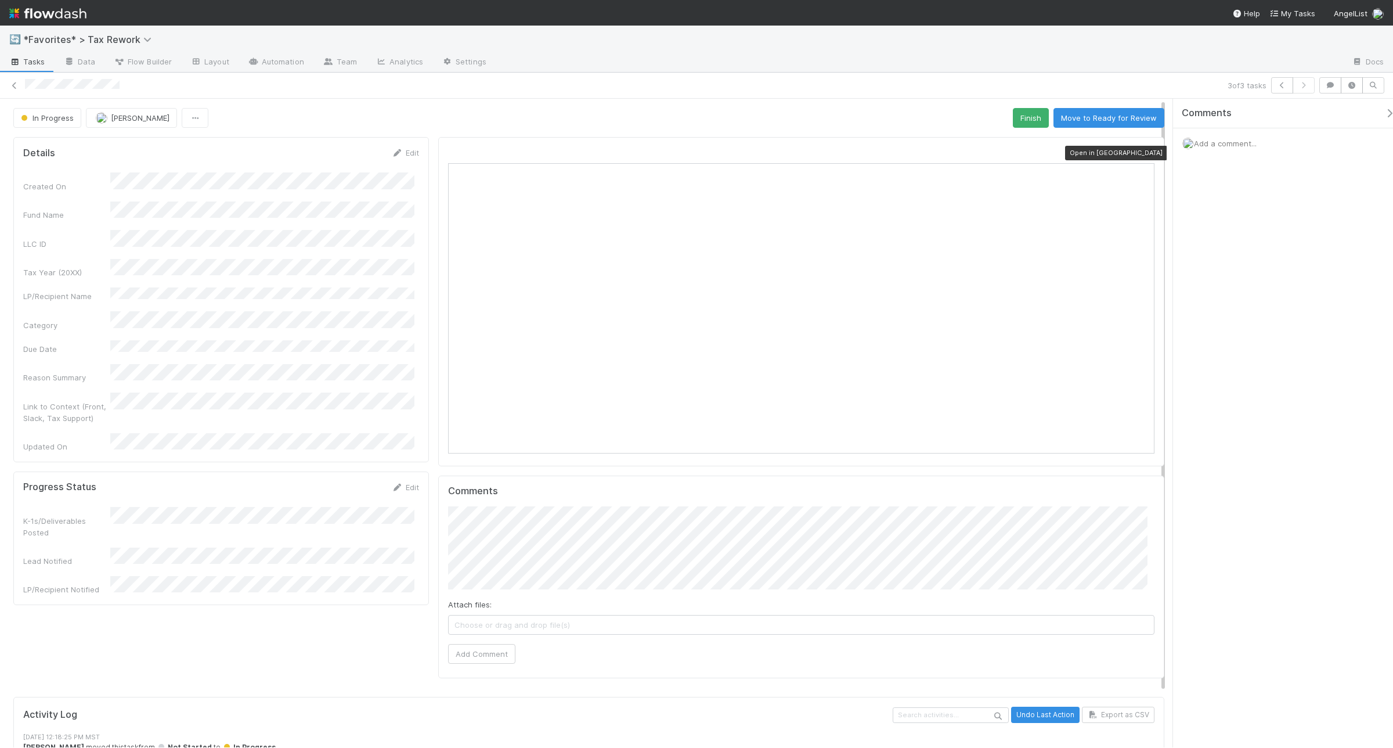
click at [1143, 152] on icon at bounding box center [1149, 153] width 12 height 8
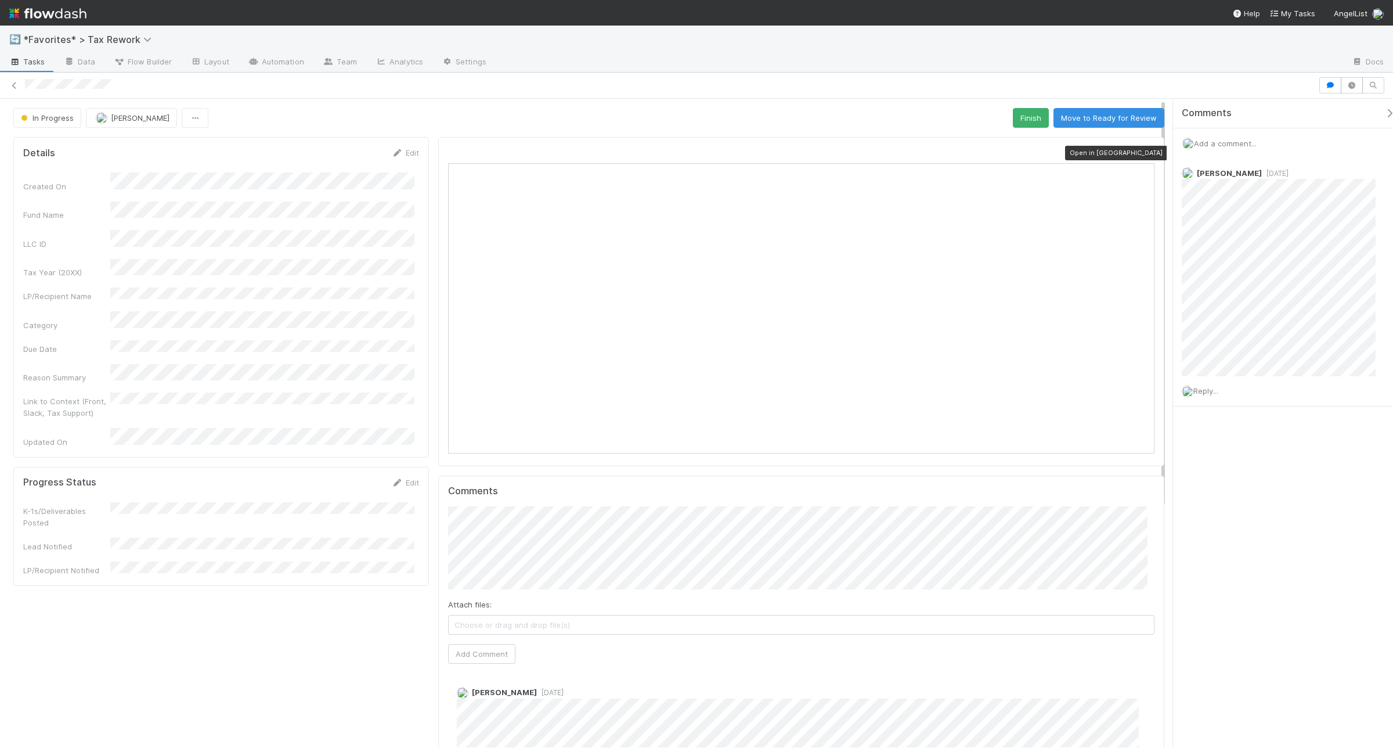
click at [1143, 153] on icon at bounding box center [1149, 153] width 12 height 8
click at [1226, 141] on span "Add a comment..." at bounding box center [1225, 143] width 63 height 9
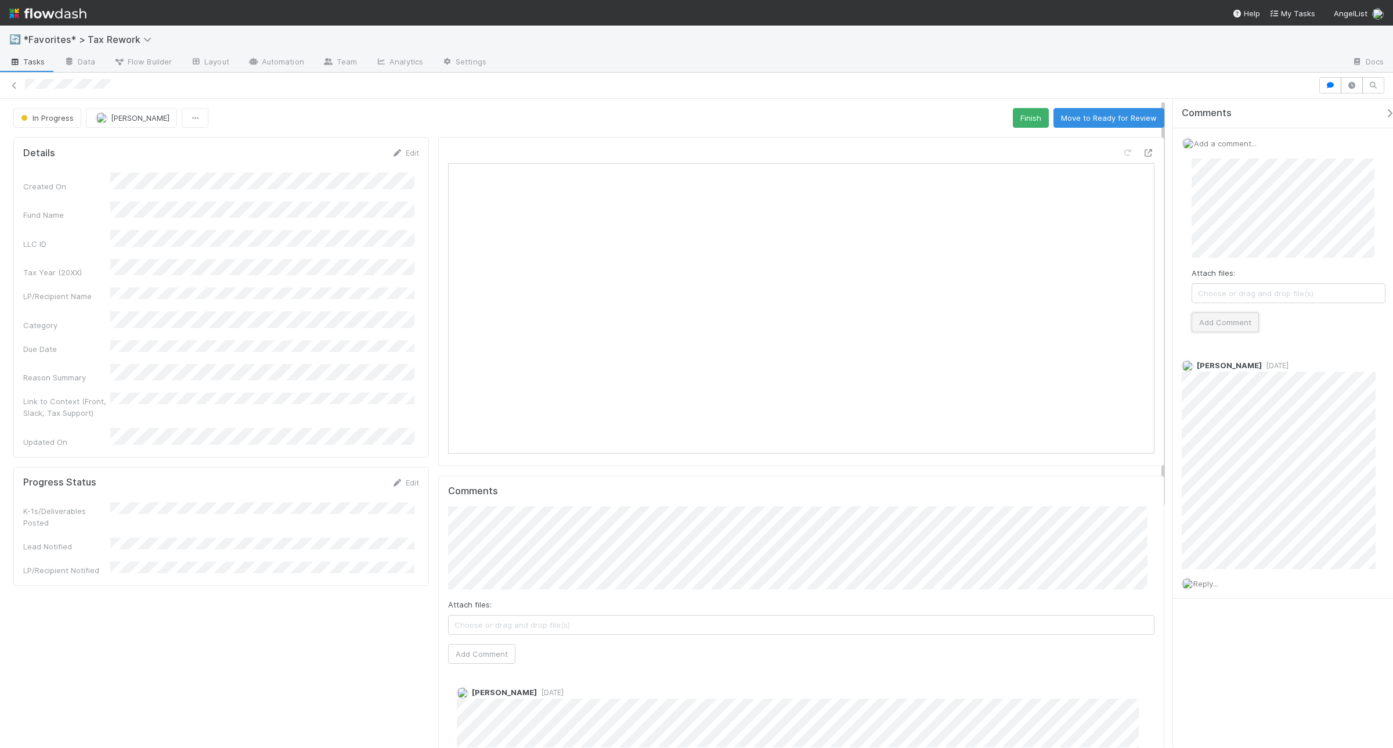
click at [1228, 332] on button "Add Comment" at bounding box center [1225, 322] width 67 height 20
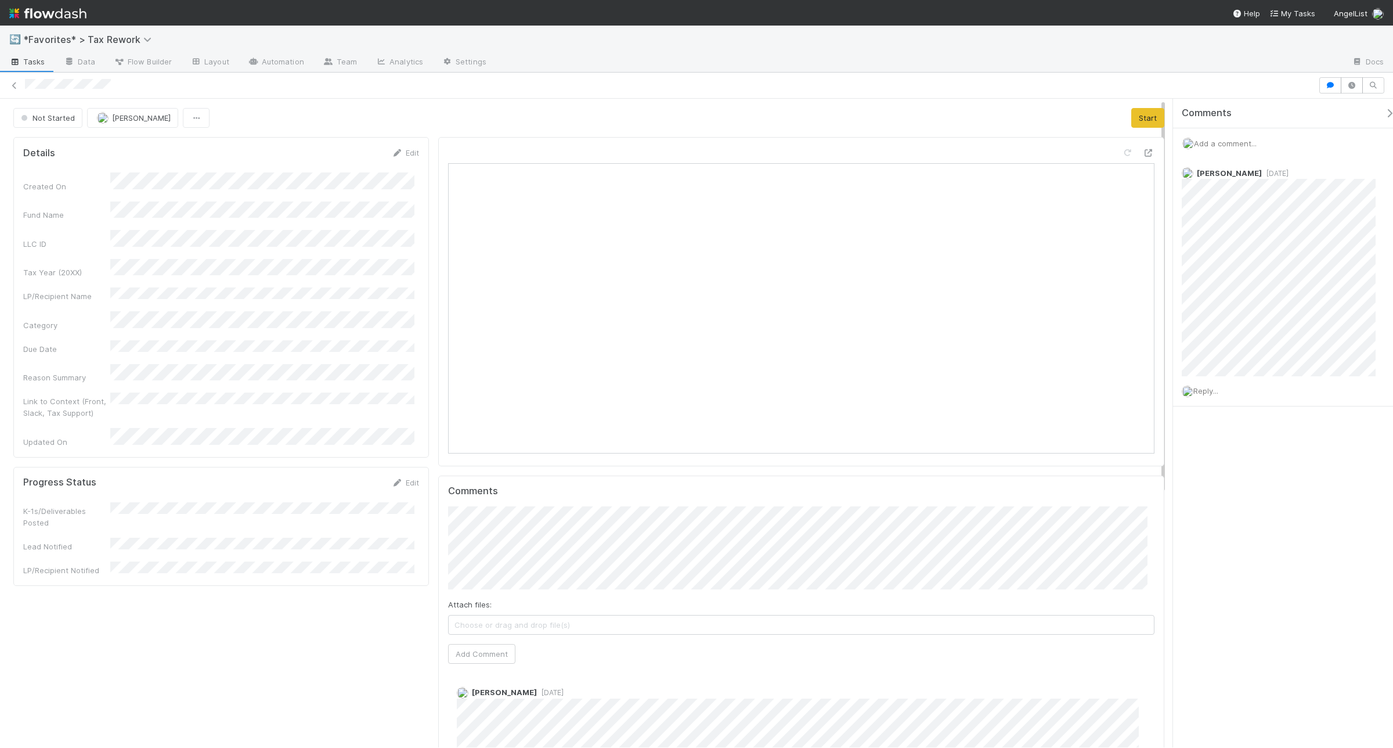
click at [1217, 146] on span "Add a comment..." at bounding box center [1225, 143] width 63 height 9
